Goal: Task Accomplishment & Management: Manage account settings

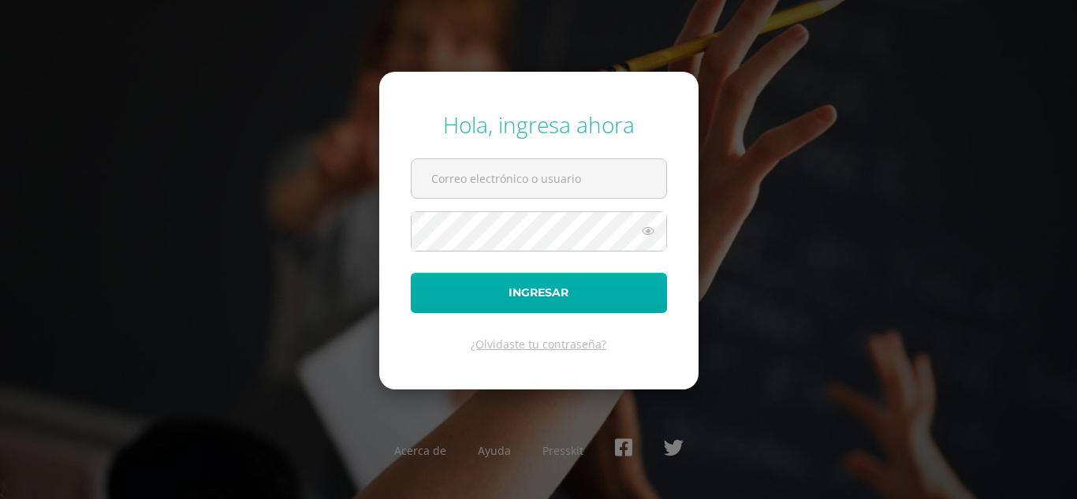
type input "[EMAIL_ADDRESS][DOMAIN_NAME]"
click at [475, 278] on button "Ingresar" at bounding box center [539, 293] width 256 height 40
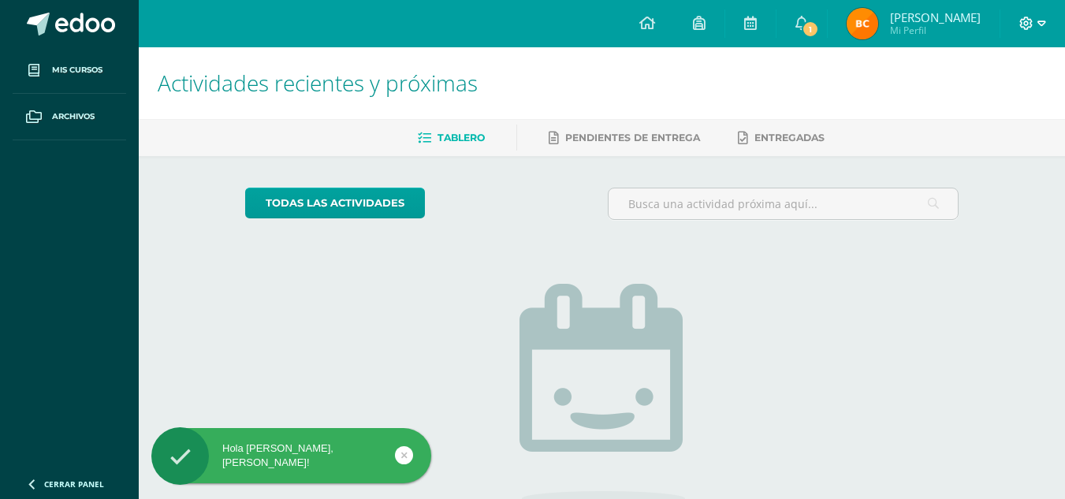
click at [1037, 24] on icon at bounding box center [1041, 24] width 9 height 14
click at [960, 112] on span "Cerrar sesión" at bounding box center [991, 106] width 71 height 15
